Goal: Task Accomplishment & Management: Complete application form

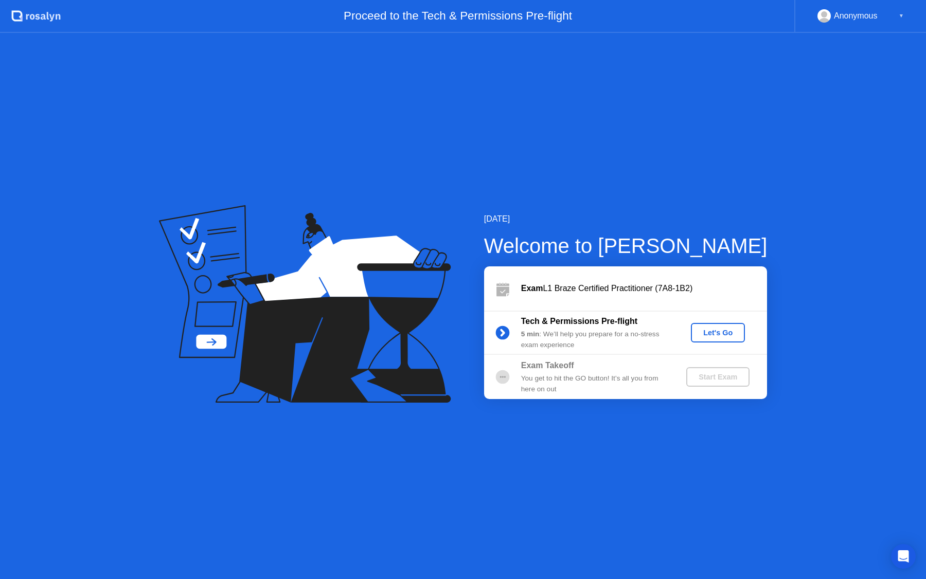
click at [727, 340] on button "Let's Go" at bounding box center [718, 333] width 54 height 20
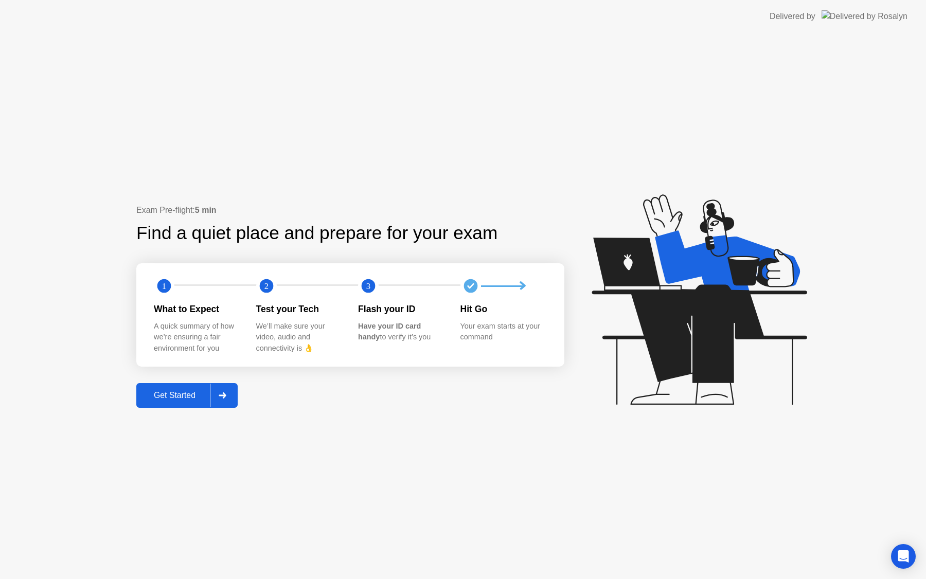
click at [196, 400] on div "Get Started" at bounding box center [174, 395] width 70 height 9
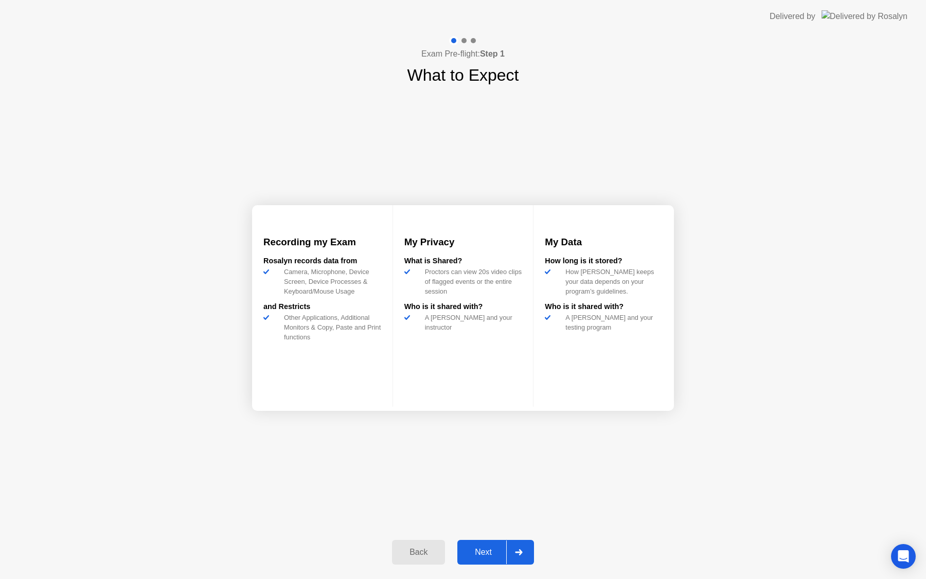
click at [493, 553] on div "Next" at bounding box center [483, 552] width 46 height 9
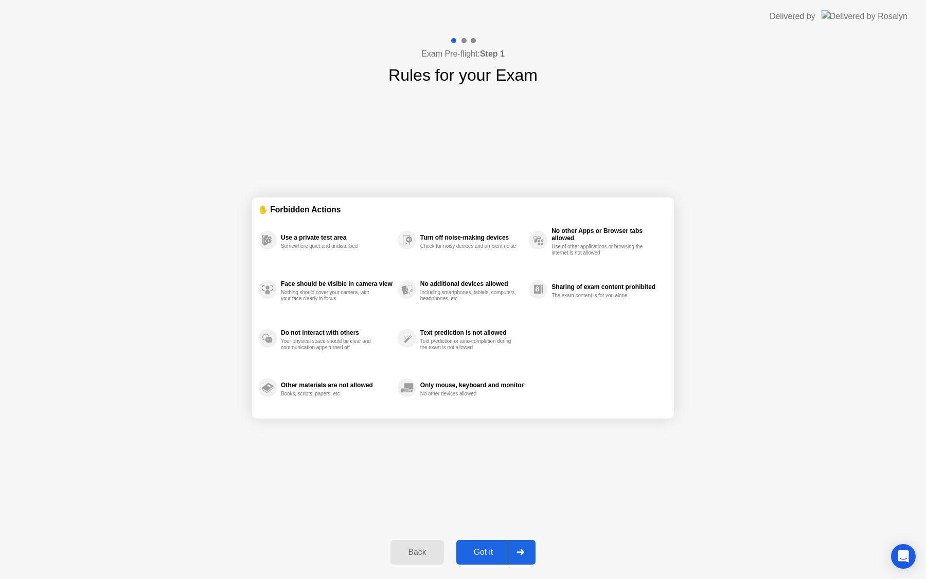
click at [482, 548] on div "Got it" at bounding box center [483, 552] width 48 height 9
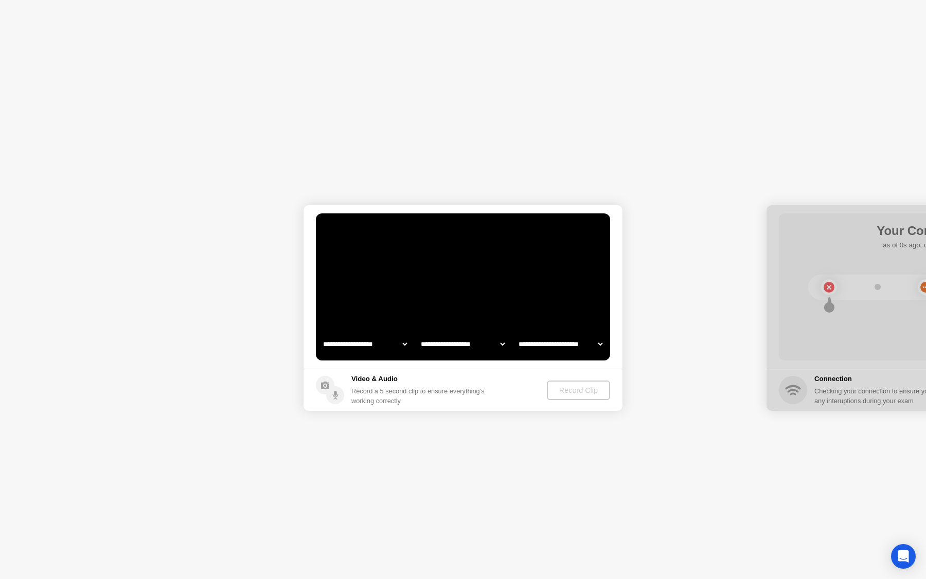
select select "**********"
select select "*******"
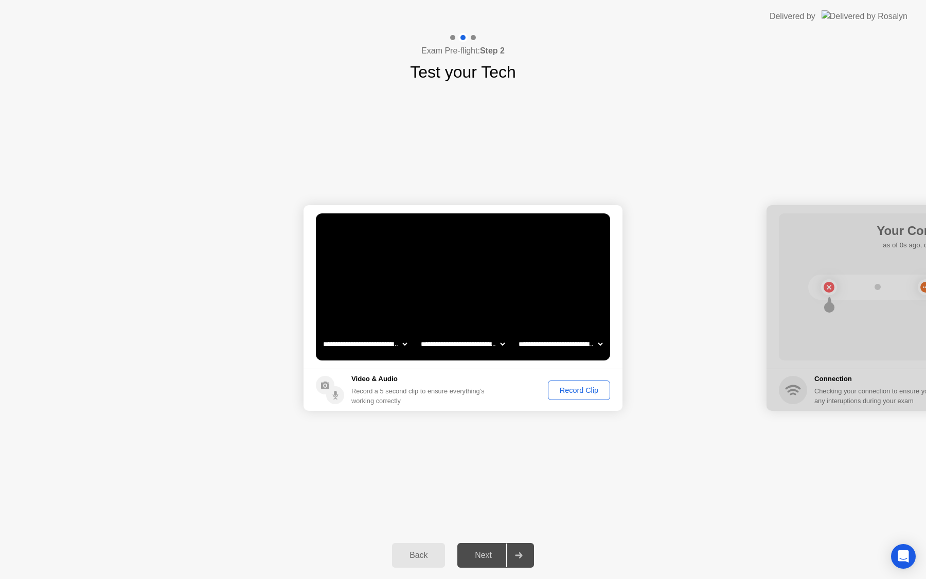
click at [577, 393] on div "Record Clip" at bounding box center [578, 390] width 55 height 8
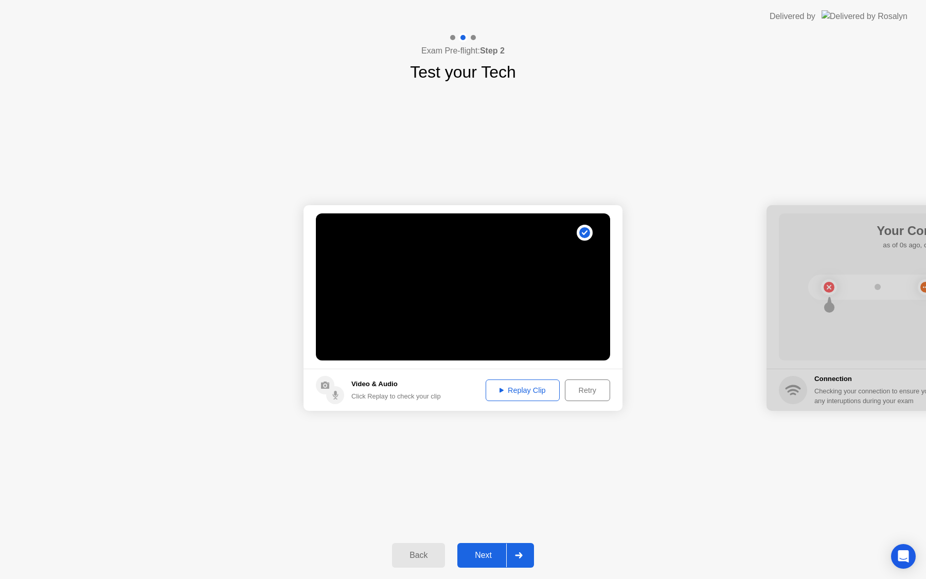
click at [549, 398] on button "Replay Clip" at bounding box center [522, 390] width 74 height 22
click at [488, 551] on div "Next" at bounding box center [483, 555] width 46 height 9
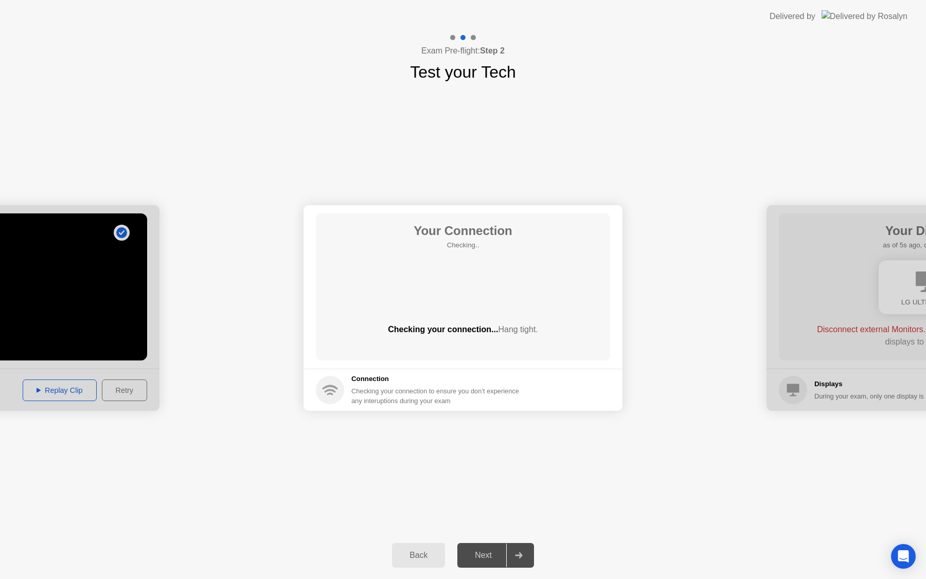
click at [451, 392] on div "Checking your connection to ensure you don’t experience any interuptions during…" at bounding box center [438, 396] width 174 height 20
click at [480, 553] on div "Next" at bounding box center [483, 555] width 46 height 9
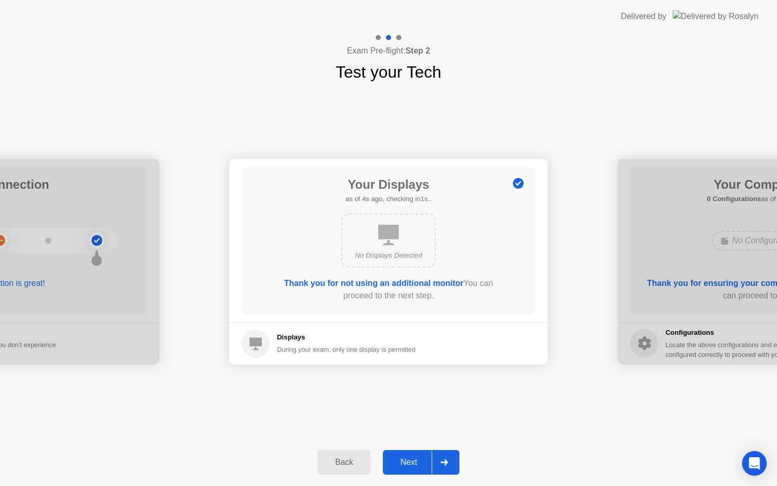
click at [412, 461] on div "Next" at bounding box center [409, 462] width 46 height 9
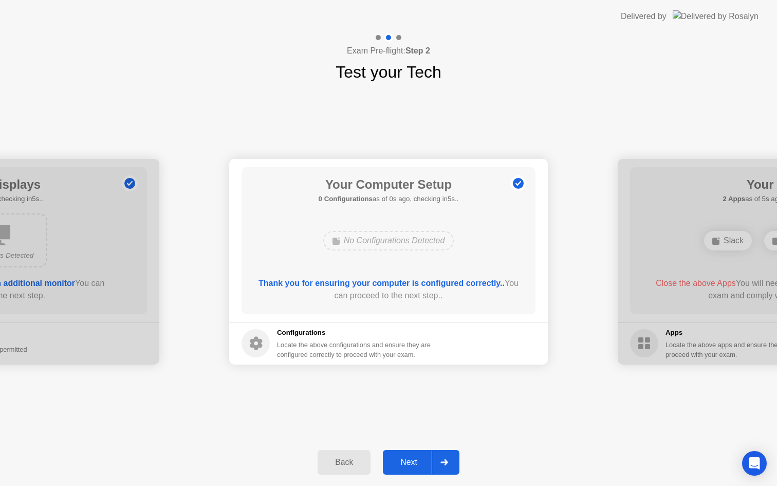
click at [501, 407] on div "**********" at bounding box center [388, 261] width 777 height 354
click at [424, 466] on div "Next" at bounding box center [409, 462] width 46 height 9
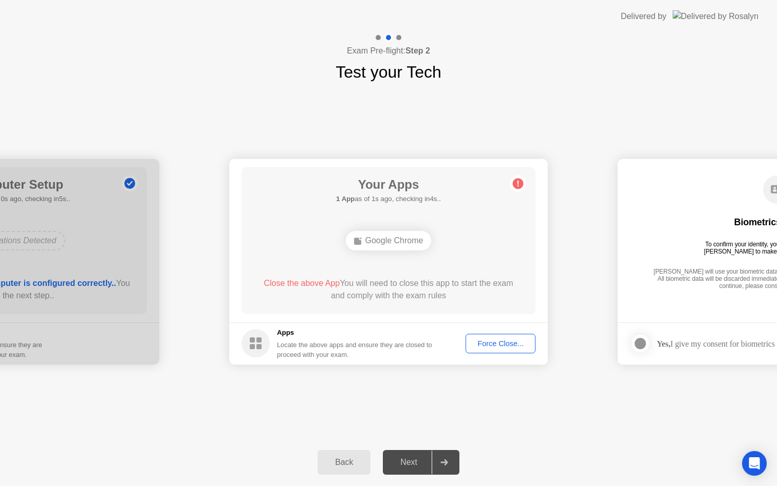
click at [527, 345] on div "Force Close..." at bounding box center [500, 343] width 63 height 8
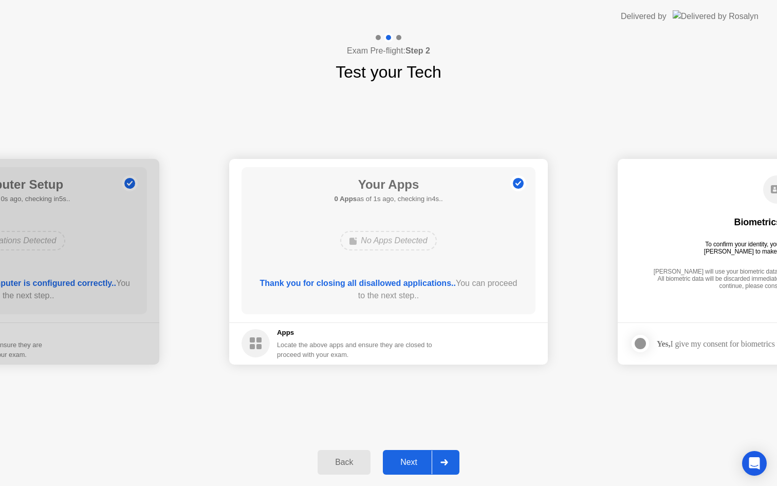
click at [410, 473] on button "Next" at bounding box center [421, 462] width 77 height 25
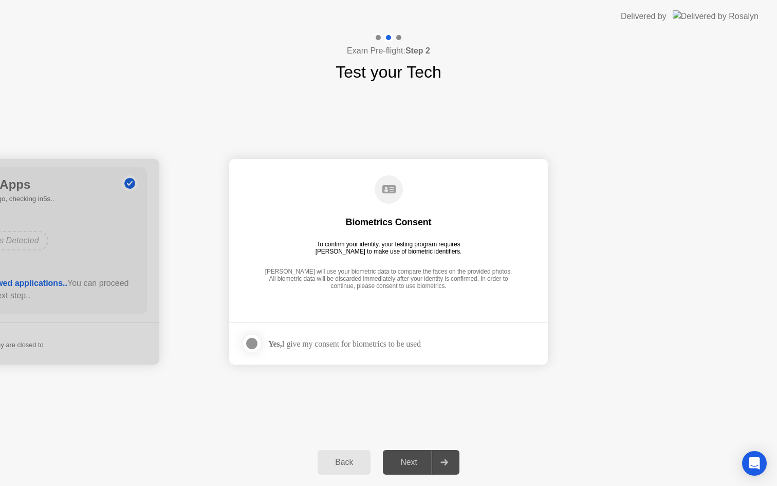
click at [409, 347] on div "Yes, I give my consent for biometrics to be used" at bounding box center [344, 344] width 153 height 10
click at [258, 346] on div at bounding box center [252, 343] width 12 height 12
click at [408, 470] on button "Next" at bounding box center [421, 462] width 77 height 25
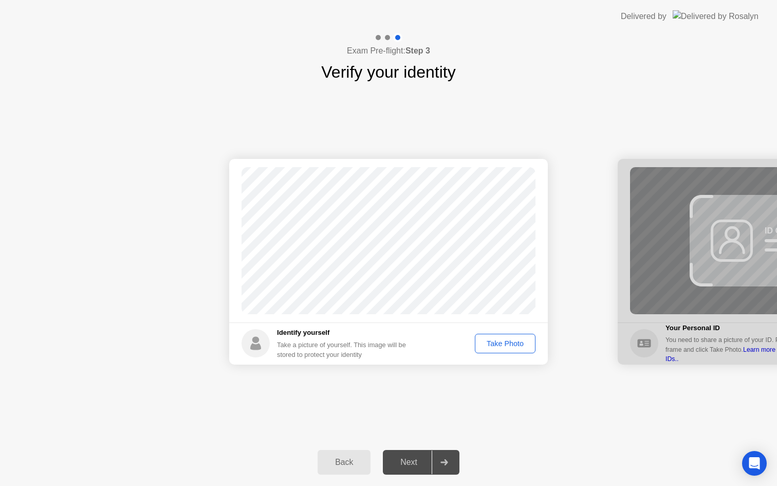
click at [511, 345] on div "Take Photo" at bounding box center [505, 343] width 53 height 8
click at [514, 345] on div "Retake" at bounding box center [512, 343] width 40 height 8
click at [514, 345] on div "Take Photo" at bounding box center [505, 343] width 53 height 8
click at [502, 340] on div "Retake" at bounding box center [512, 343] width 40 height 8
click at [502, 340] on div "Take Photo" at bounding box center [505, 343] width 53 height 8
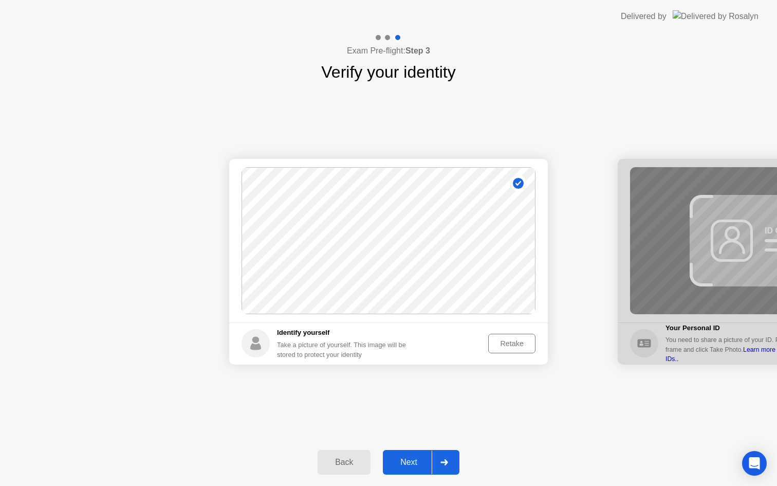
click at [413, 453] on button "Next" at bounding box center [421, 462] width 77 height 25
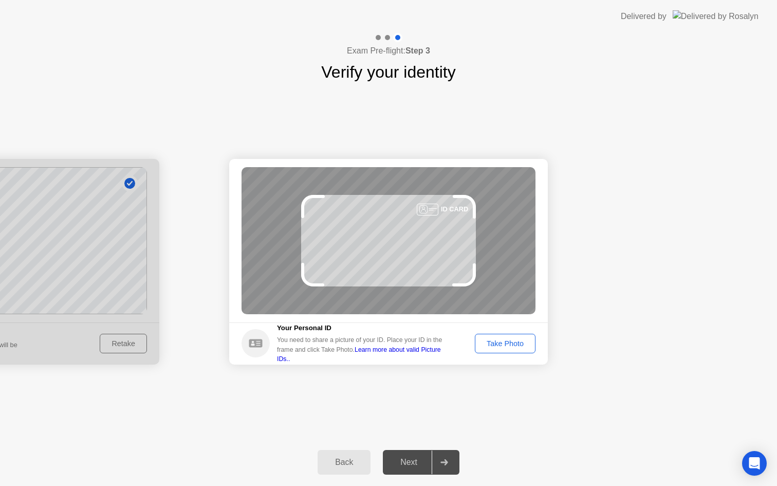
click at [515, 349] on button "Take Photo" at bounding box center [505, 344] width 61 height 20
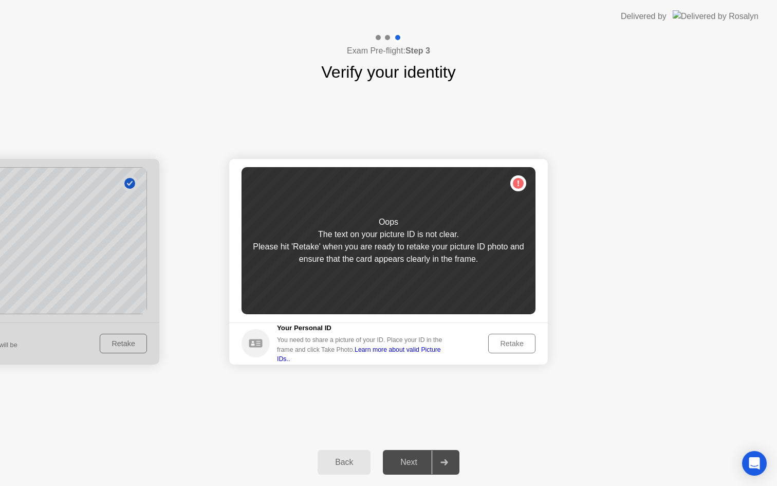
click at [512, 346] on div "Retake" at bounding box center [512, 343] width 40 height 8
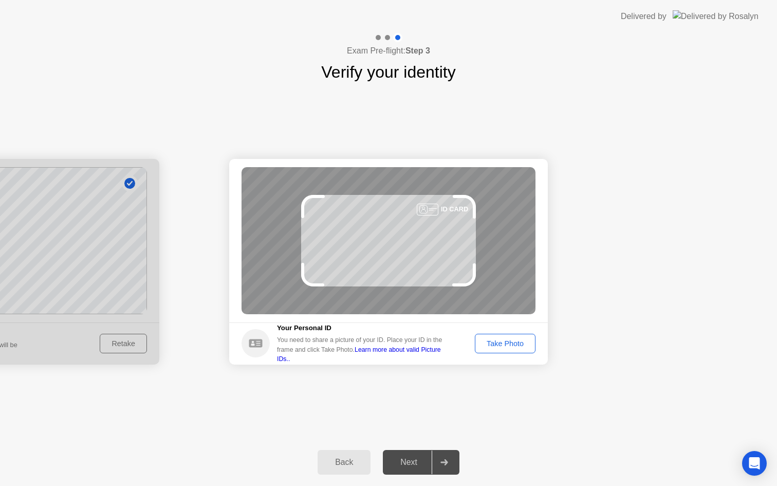
click at [512, 346] on div "Take Photo" at bounding box center [505, 343] width 53 height 8
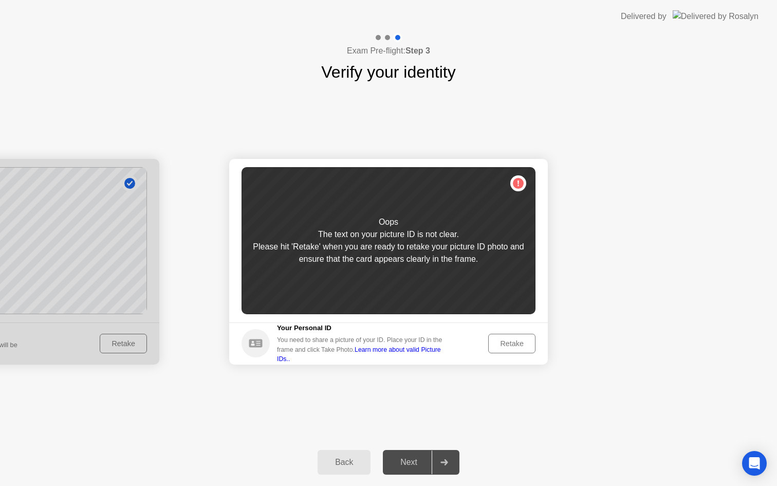
click at [512, 346] on div "Retake" at bounding box center [512, 343] width 40 height 8
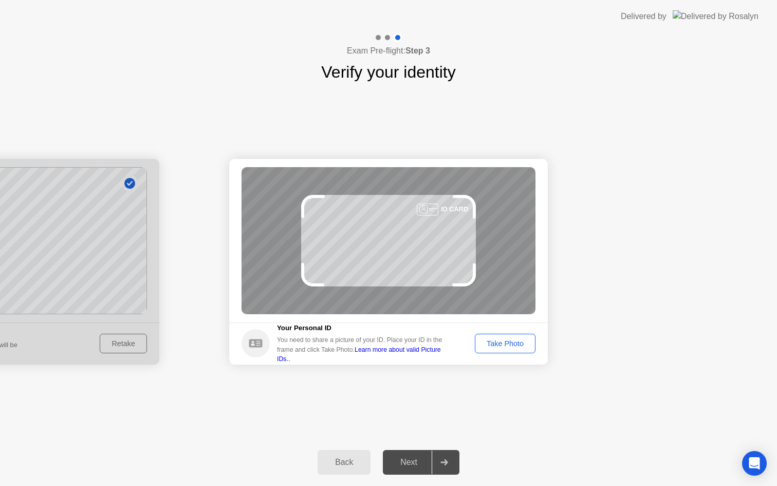
click at [512, 346] on div "Take Photo" at bounding box center [505, 343] width 53 height 8
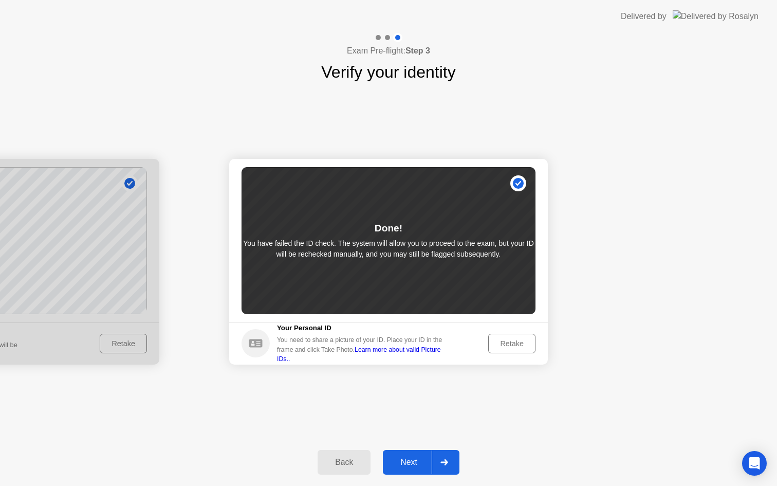
click at [512, 346] on div "Retake" at bounding box center [512, 343] width 40 height 8
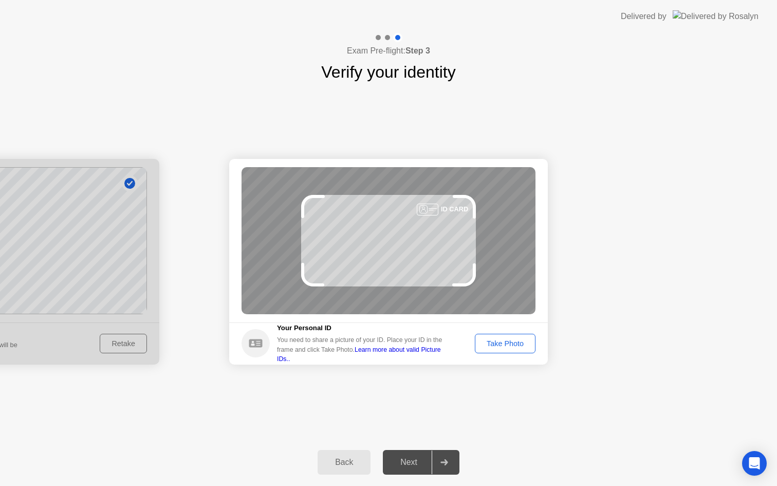
click at [440, 357] on link "Learn more about valid Picture IDs.." at bounding box center [359, 354] width 164 height 16
click at [496, 341] on div "Take Photo" at bounding box center [505, 343] width 53 height 8
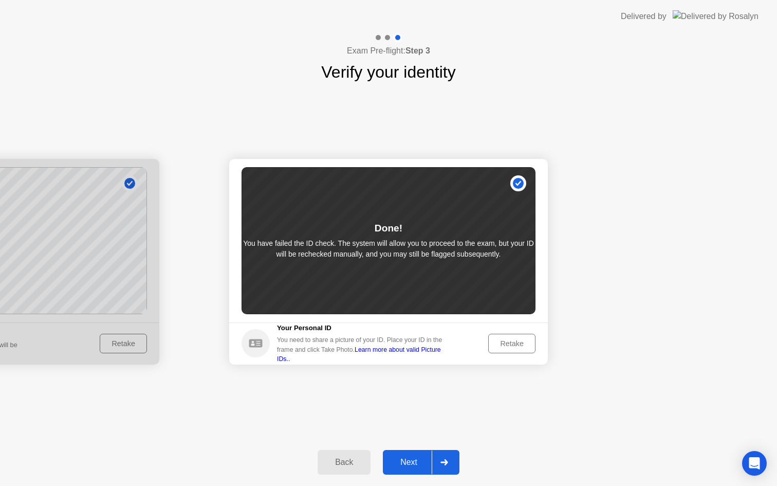
click at [412, 470] on button "Next" at bounding box center [421, 462] width 77 height 25
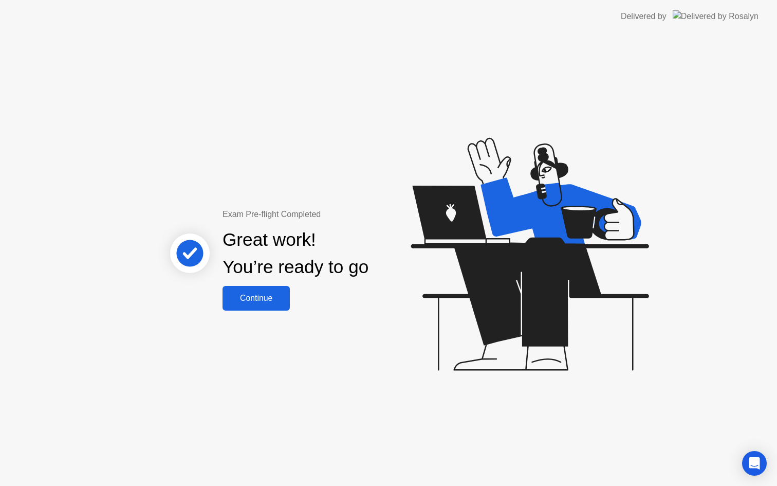
click at [277, 304] on button "Continue" at bounding box center [256, 298] width 67 height 25
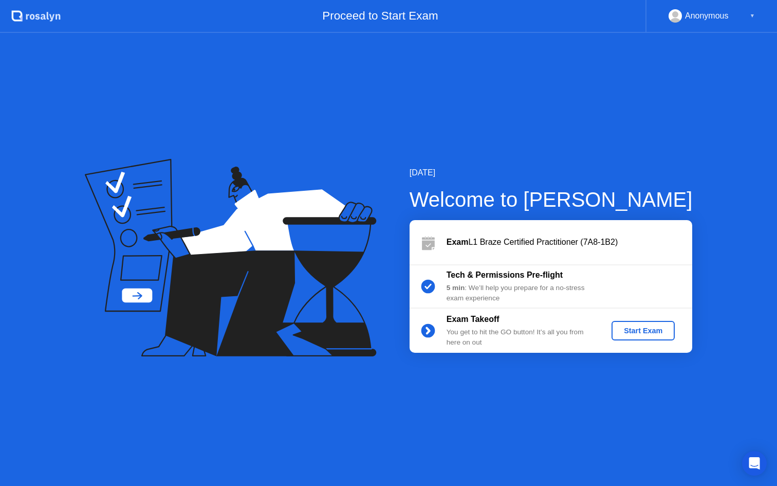
click at [641, 333] on div "Start Exam" at bounding box center [643, 331] width 55 height 8
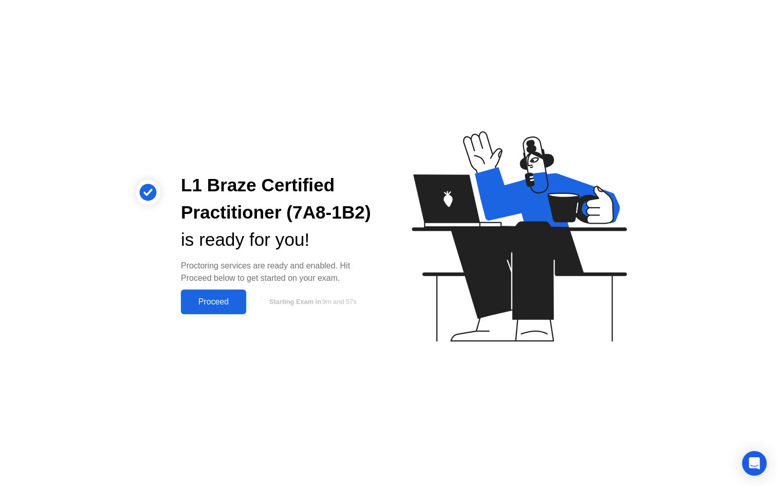
click at [223, 299] on div "Proceed" at bounding box center [213, 301] width 59 height 9
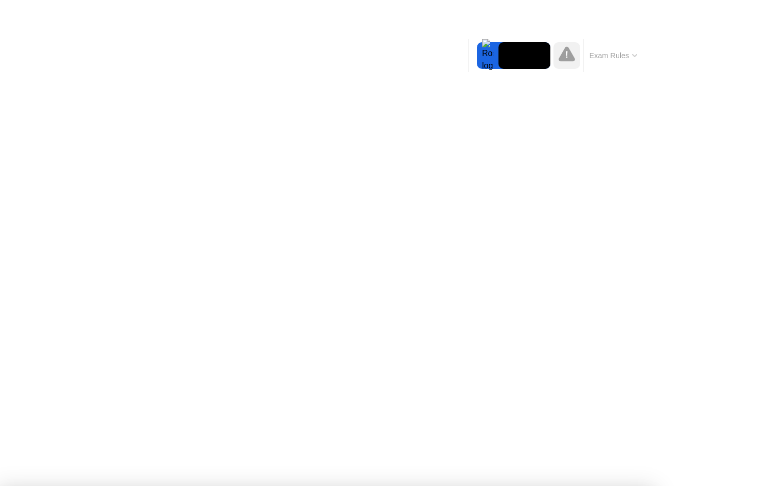
drag, startPoint x: 448, startPoint y: 252, endPoint x: 534, endPoint y: 282, distance: 90.6
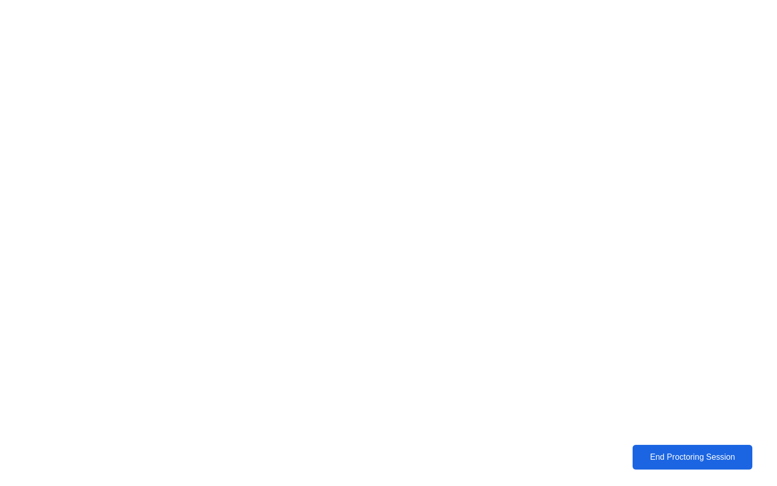
click at [701, 466] on button "End Proctoring Session" at bounding box center [693, 457] width 120 height 25
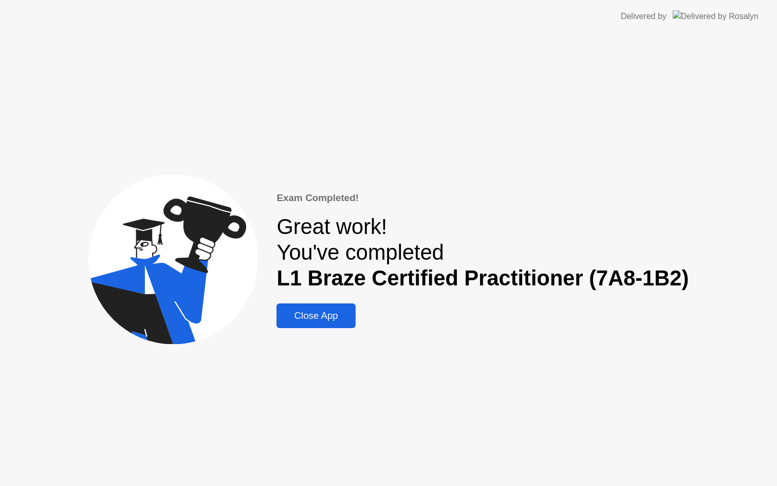
click at [324, 316] on div "Close App" at bounding box center [316, 315] width 73 height 11
